Goal: Information Seeking & Learning: Learn about a topic

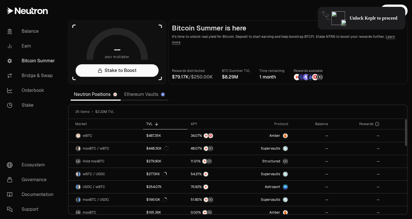
click at [138, 94] on link "Ethereum Vaults" at bounding box center [145, 94] width 48 height 11
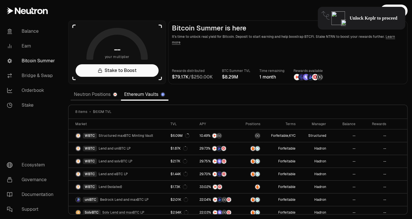
click at [231, 99] on section "-- your multiplier Stake to Boost Bitcoin Summer is here It's time to unlock re…" at bounding box center [238, 109] width 348 height 219
click at [92, 94] on link "Neutron Positions" at bounding box center [95, 94] width 50 height 11
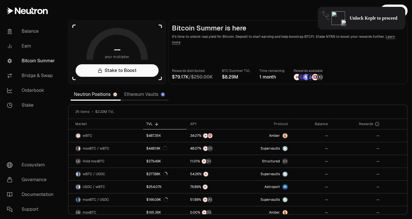
drag, startPoint x: 28, startPoint y: 9, endPoint x: 407, endPoint y: 118, distance: 393.8
